Goal: Information Seeking & Learning: Learn about a topic

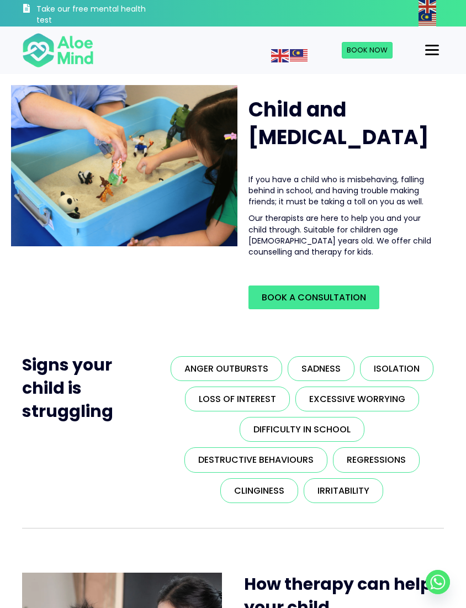
click at [429, 47] on div "Menu" at bounding box center [432, 50] width 14 height 10
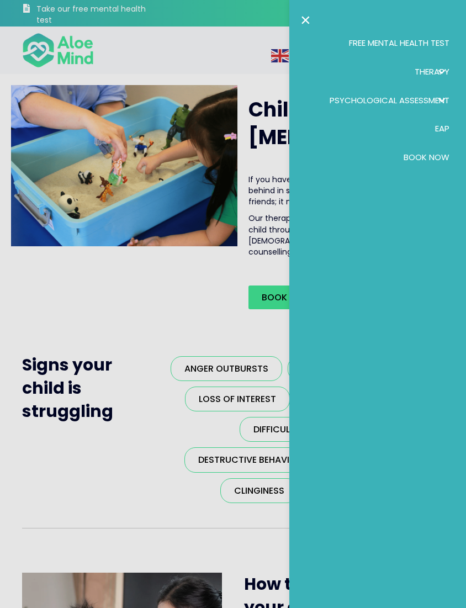
click at [307, 20] on link "×" at bounding box center [305, 20] width 10 height 18
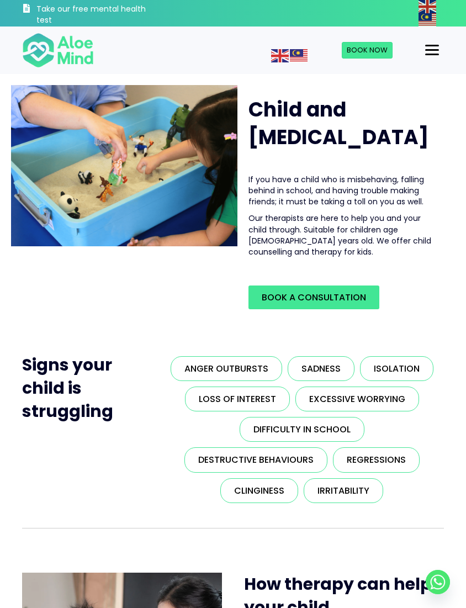
click at [429, 49] on div "Menu" at bounding box center [432, 50] width 14 height 2
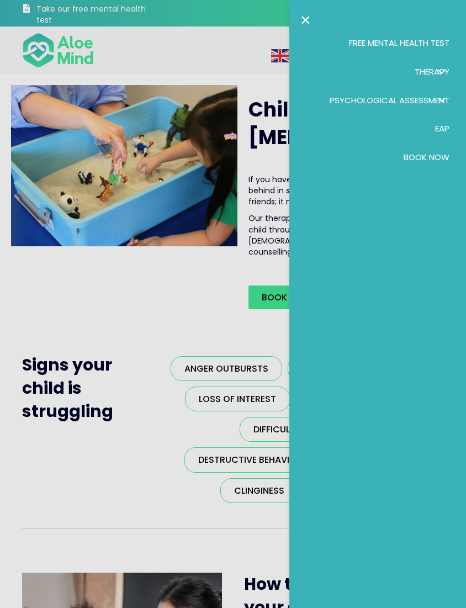
click at [444, 123] on span "EAP" at bounding box center [442, 129] width 14 height 12
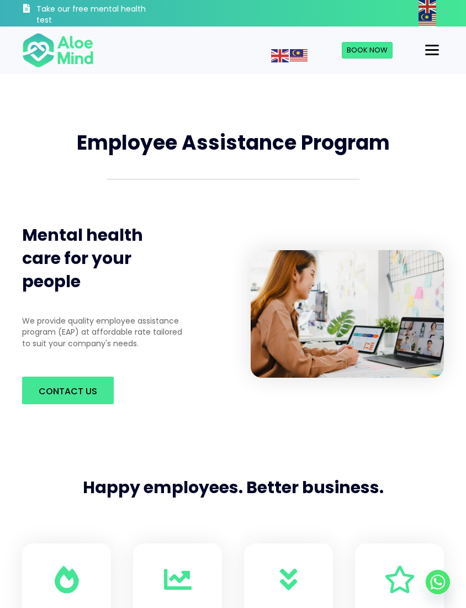
click at [433, 49] on div "Menu" at bounding box center [432, 50] width 14 height 2
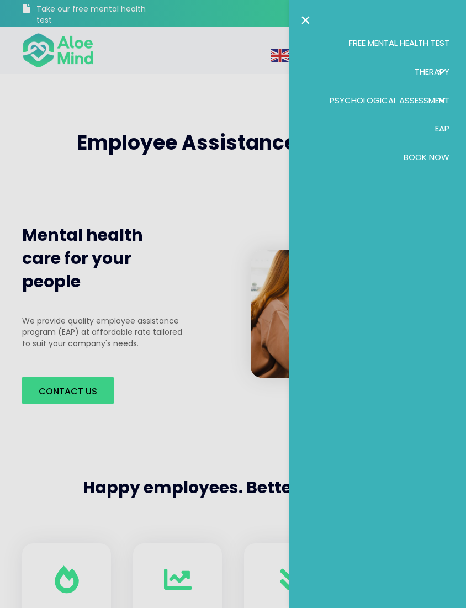
click at [428, 100] on span "Psychological assessment" at bounding box center [390, 100] width 120 height 12
click at [423, 128] on span "Adult Psychological Assessment" at bounding box center [380, 126] width 133 height 12
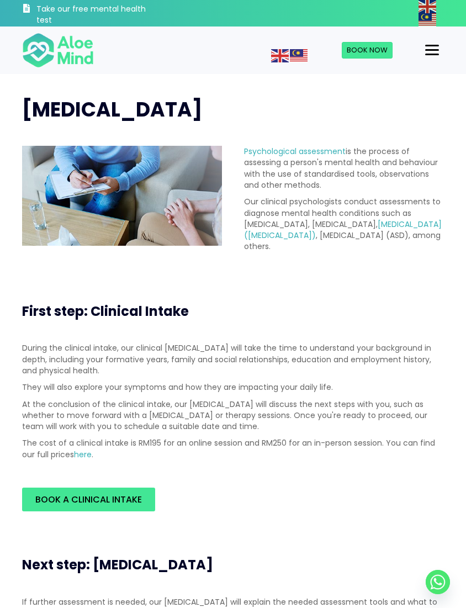
click at [430, 50] on div "Menu" at bounding box center [432, 50] width 14 height 2
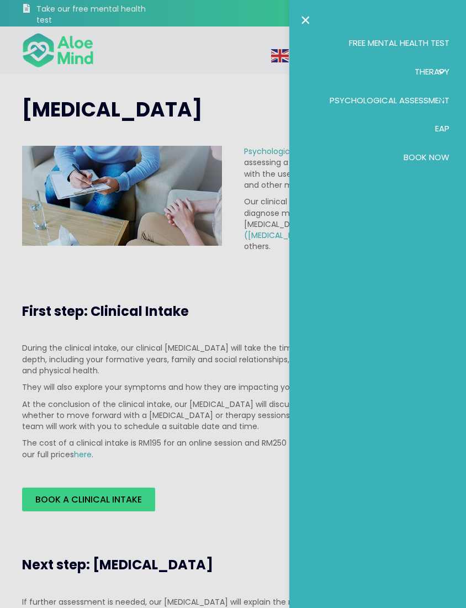
click at [442, 98] on span "Psychological assessment: submenu" at bounding box center [441, 100] width 16 height 16
click at [419, 153] on span "Child & Teen Psychological Assessment" at bounding box center [392, 155] width 110 height 24
